Goal: Task Accomplishment & Management: Use online tool/utility

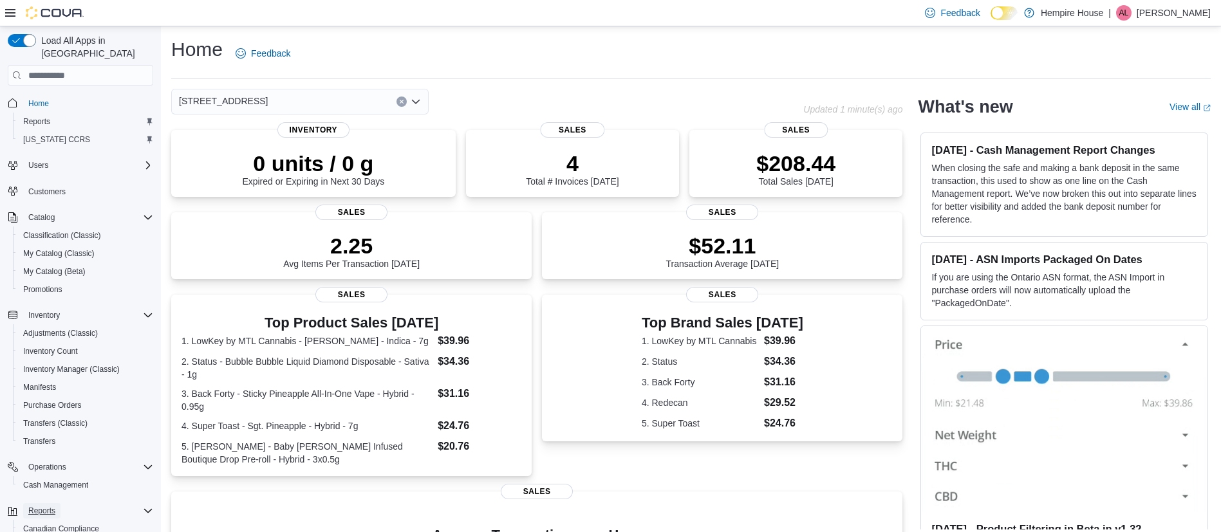
click at [46, 506] on span "Reports" at bounding box center [41, 511] width 27 height 10
click at [44, 116] on span "Reports" at bounding box center [36, 121] width 27 height 10
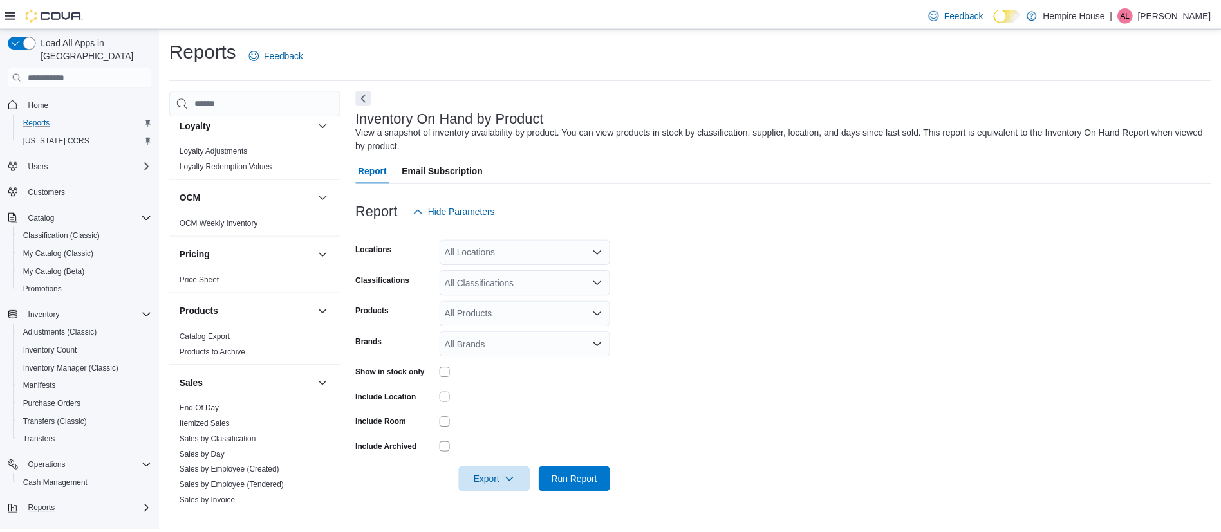
scroll to position [676, 0]
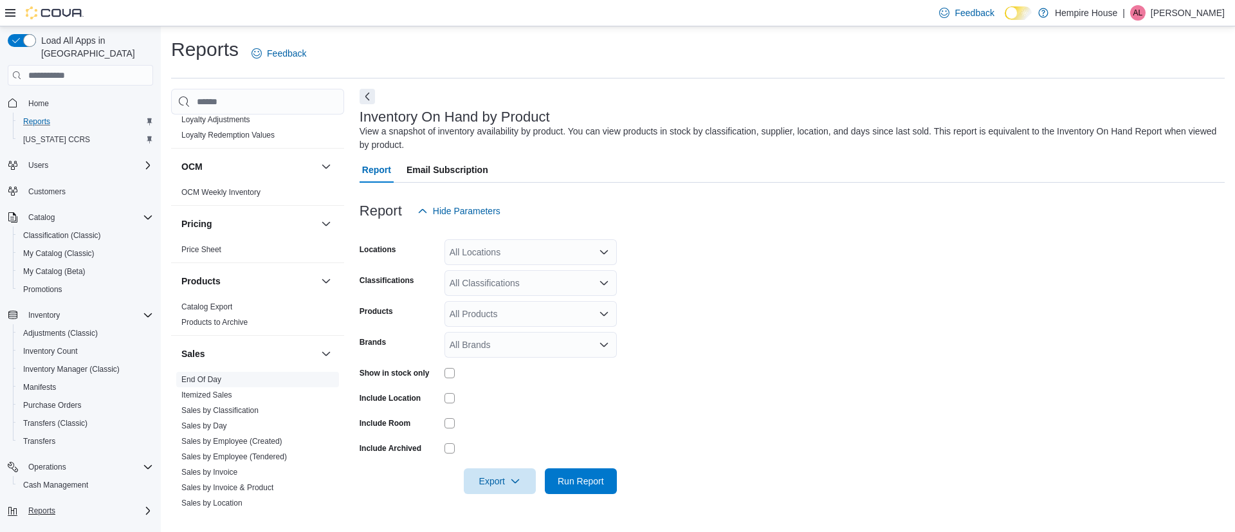
click at [216, 382] on link "End Of Day" at bounding box center [201, 379] width 40 height 9
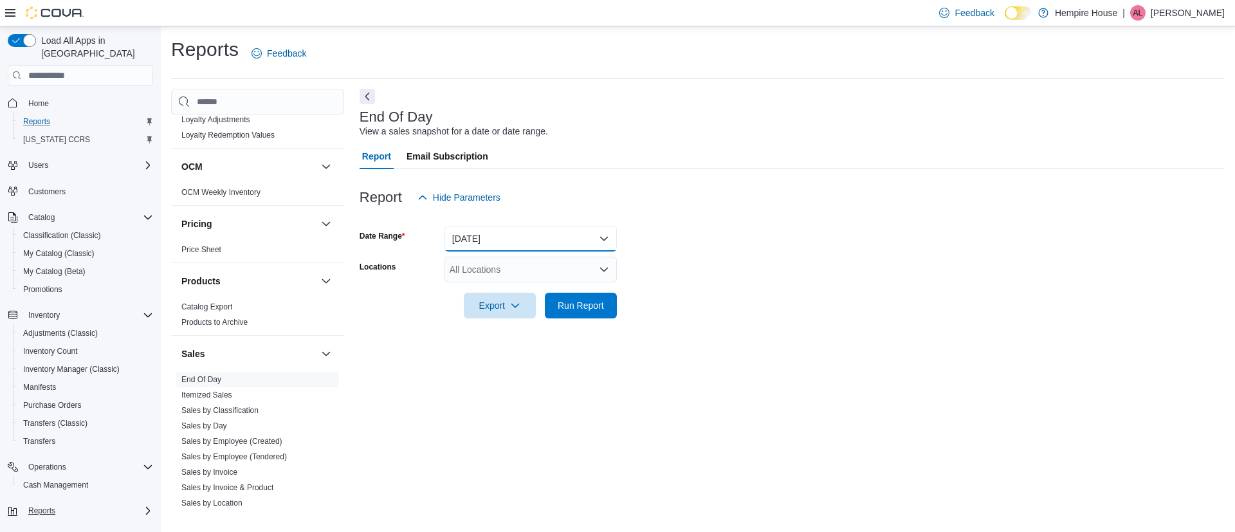
click at [507, 233] on button "[DATE]" at bounding box center [531, 239] width 172 height 26
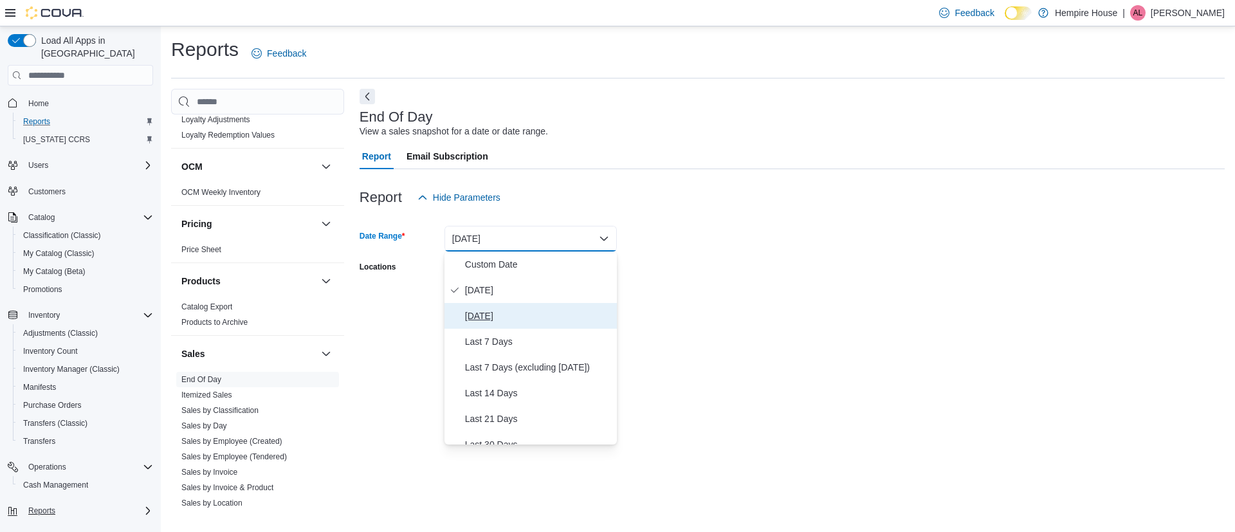
click at [500, 316] on span "[DATE]" at bounding box center [538, 315] width 147 height 15
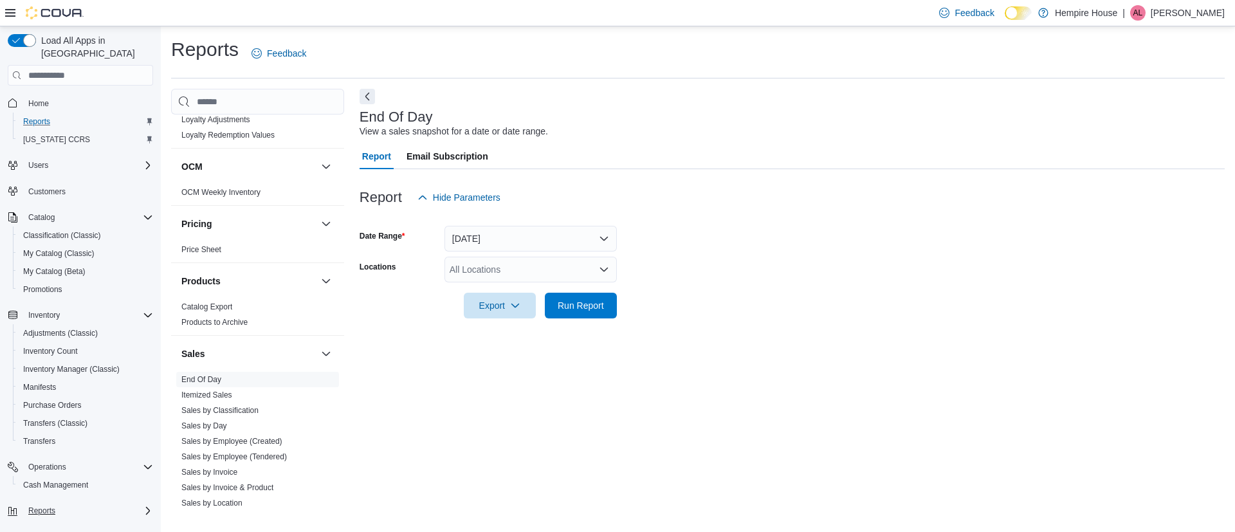
click at [660, 305] on form "Date Range [DATE] Locations All Locations Export Run Report" at bounding box center [792, 264] width 865 height 108
drag, startPoint x: 564, startPoint y: 269, endPoint x: 555, endPoint y: 275, distance: 10.7
click at [560, 270] on div "All Locations" at bounding box center [531, 270] width 172 height 26
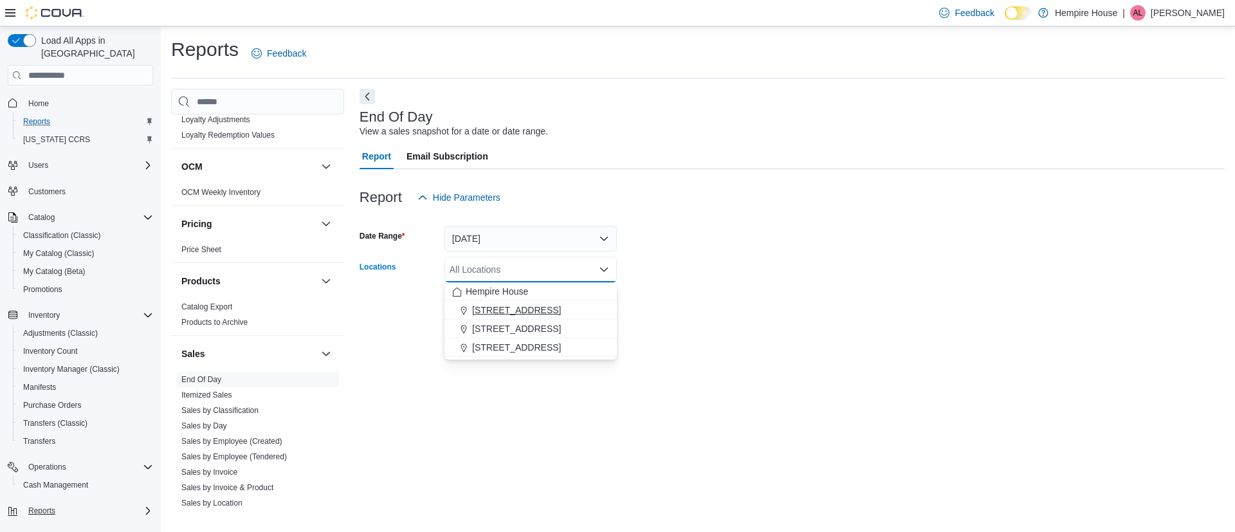
click at [517, 306] on span "[STREET_ADDRESS]" at bounding box center [516, 310] width 89 height 13
click at [642, 306] on form "Date Range [DATE] Locations [STREET_ADDRESS] Combo box. Selected. [STREET_ADDRE…" at bounding box center [792, 264] width 865 height 108
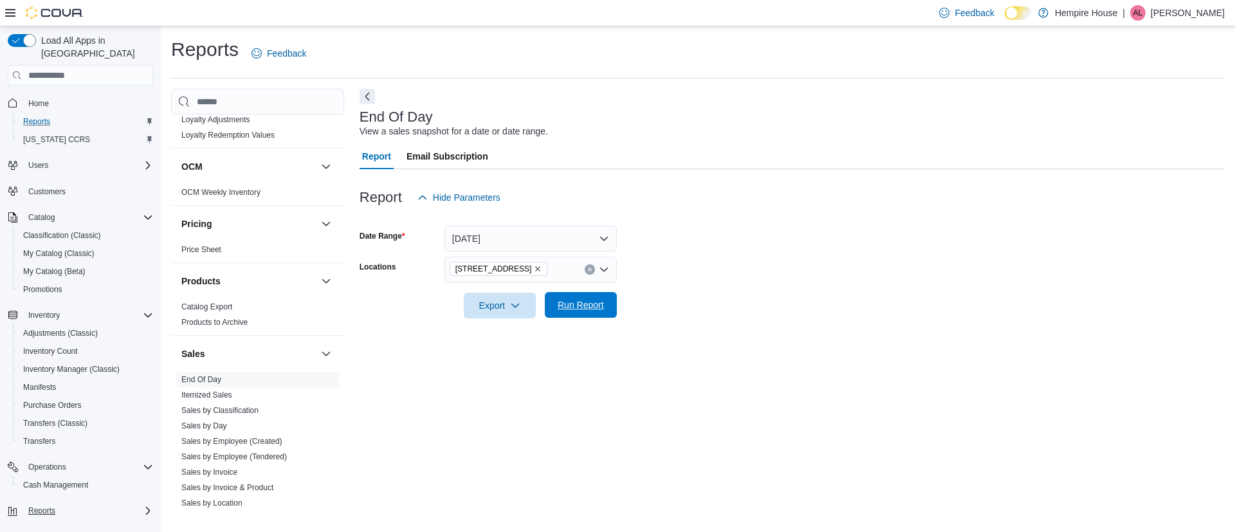
click at [576, 297] on span "Run Report" at bounding box center [581, 305] width 57 height 26
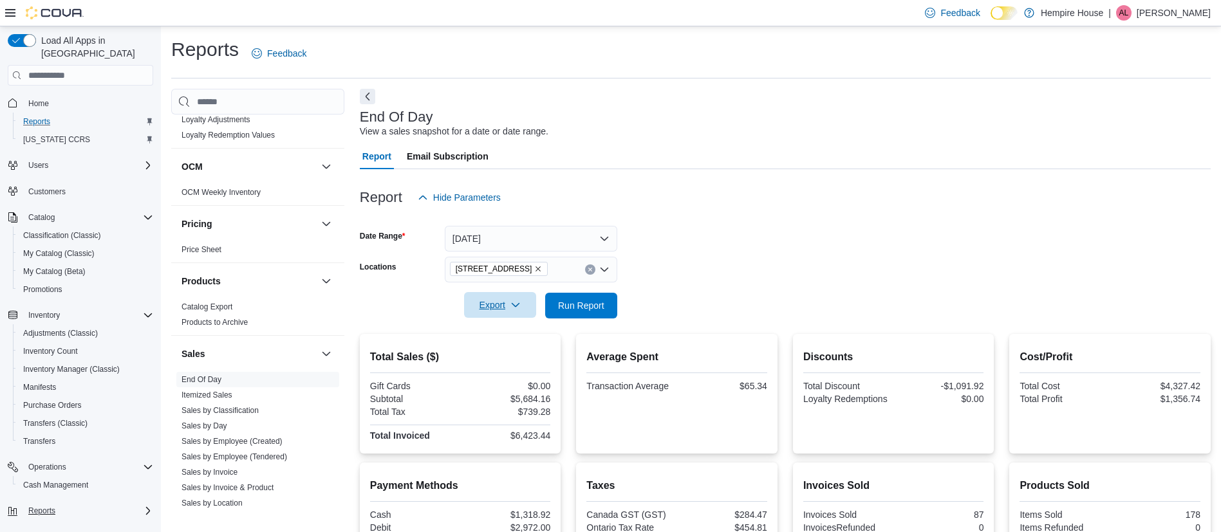
click at [494, 306] on span "Export" at bounding box center [500, 305] width 57 height 26
click at [501, 354] on span "Export to Pdf" at bounding box center [502, 357] width 58 height 10
